Goal: Book appointment/travel/reservation

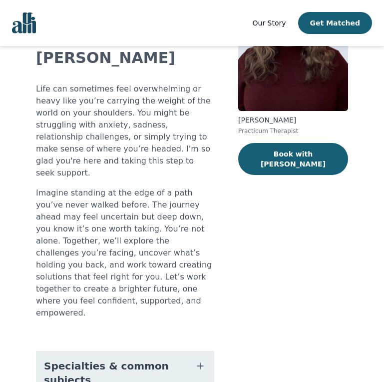
scroll to position [134, 0]
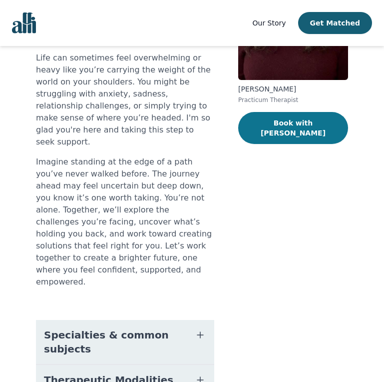
click at [273, 129] on button "Book with [PERSON_NAME]" at bounding box center [293, 128] width 110 height 32
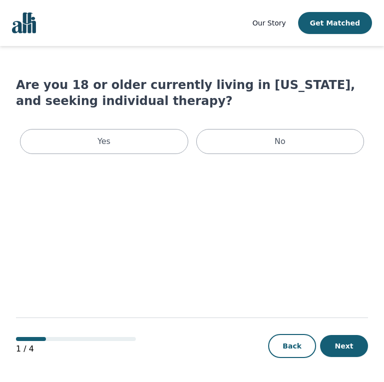
scroll to position [1, 0]
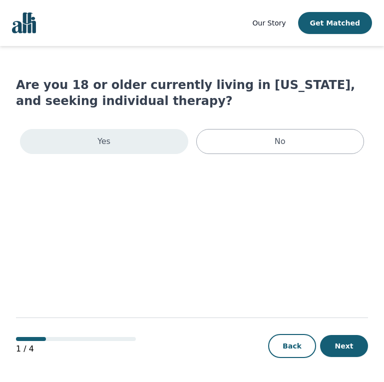
click at [150, 139] on div "Yes" at bounding box center [104, 141] width 168 height 25
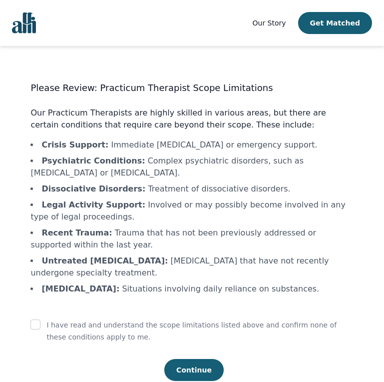
scroll to position [1, 0]
click at [38, 329] on div at bounding box center [35, 325] width 10 height 12
click at [34, 327] on input "checkbox" at bounding box center [35, 324] width 10 height 10
checkbox input "true"
click at [195, 369] on button "Continue" at bounding box center [193, 370] width 59 height 22
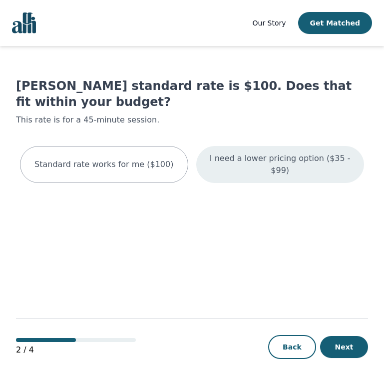
click at [282, 174] on p "I need a lower pricing option ($35 - $99)" at bounding box center [280, 164] width 143 height 24
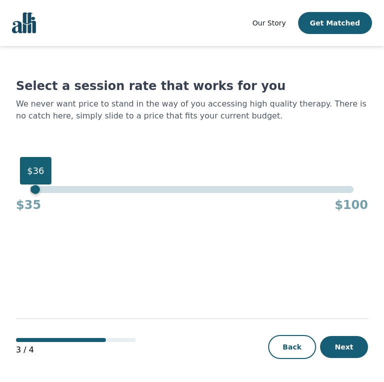
drag, startPoint x: 352, startPoint y: 190, endPoint x: 26, endPoint y: 191, distance: 325.1
click at [31, 191] on div "$36" at bounding box center [35, 189] width 9 height 9
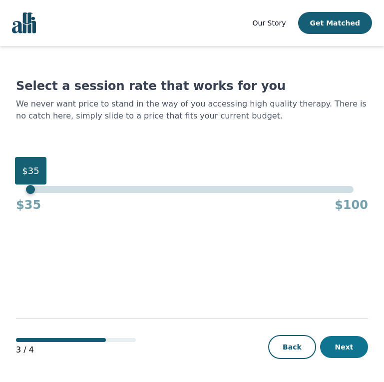
click at [349, 341] on button "Next" at bounding box center [344, 347] width 48 height 22
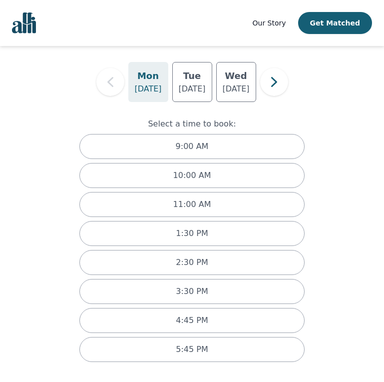
scroll to position [68, 0]
